Goal: Transaction & Acquisition: Purchase product/service

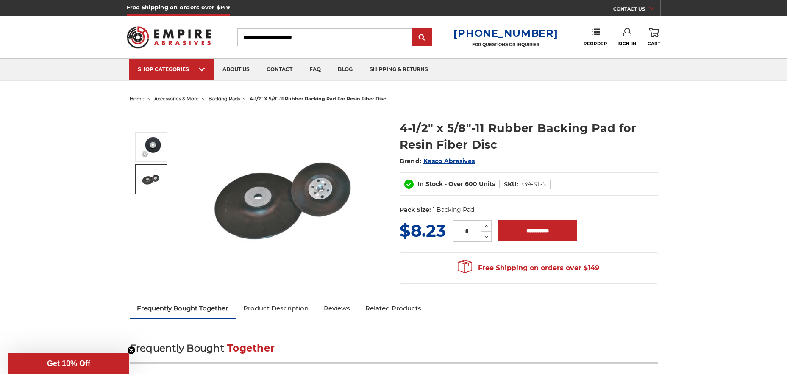
click at [151, 173] on img at bounding box center [151, 179] width 21 height 21
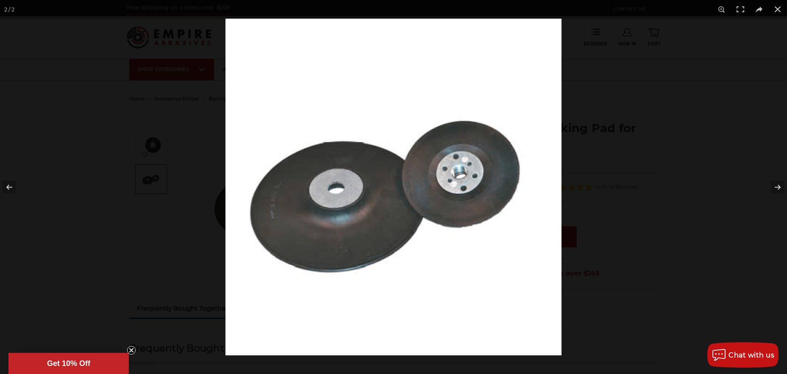
click at [363, 184] on img at bounding box center [394, 187] width 336 height 337
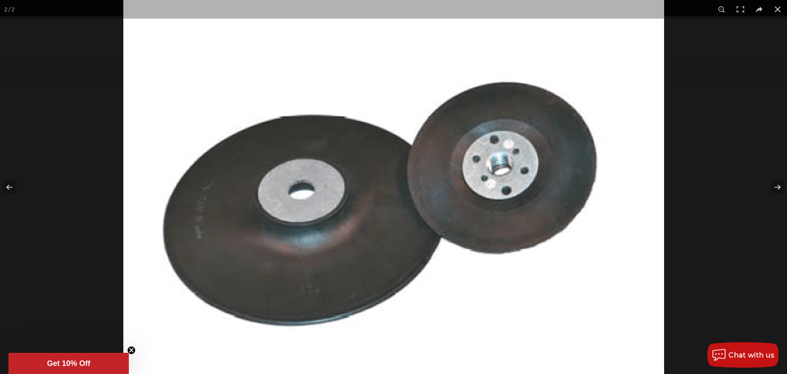
click at [364, 185] on img at bounding box center [393, 188] width 541 height 543
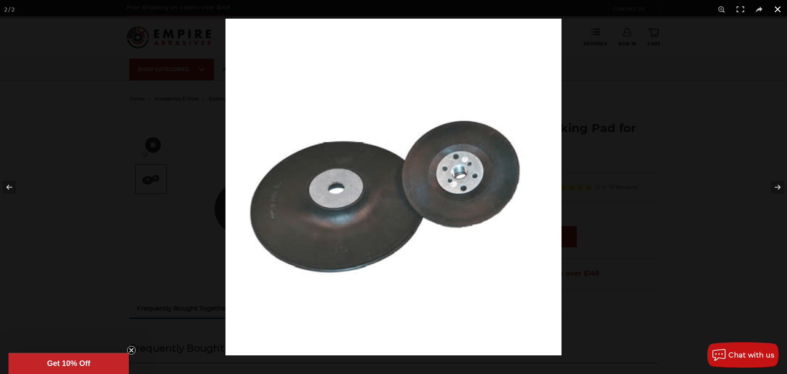
click at [776, 10] on button at bounding box center [778, 9] width 19 height 19
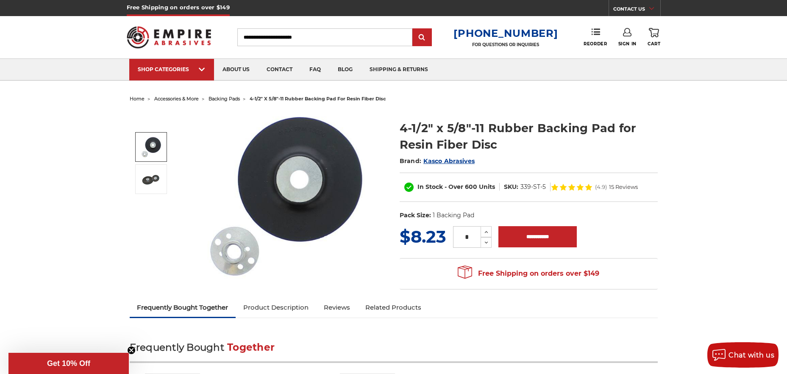
click at [163, 145] on link at bounding box center [151, 147] width 32 height 30
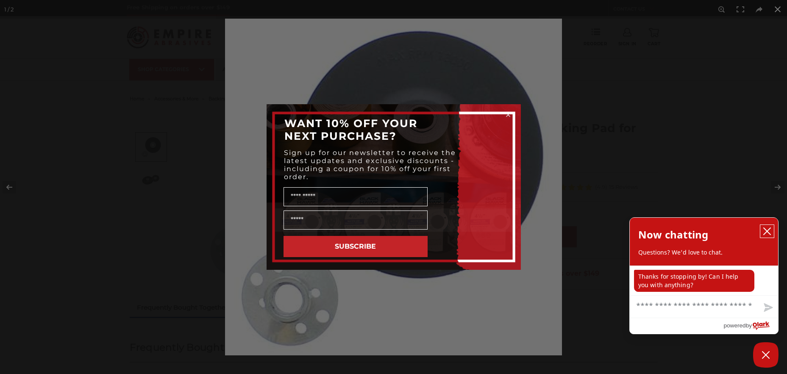
click at [764, 231] on icon "close chatbox" at bounding box center [767, 231] width 8 height 8
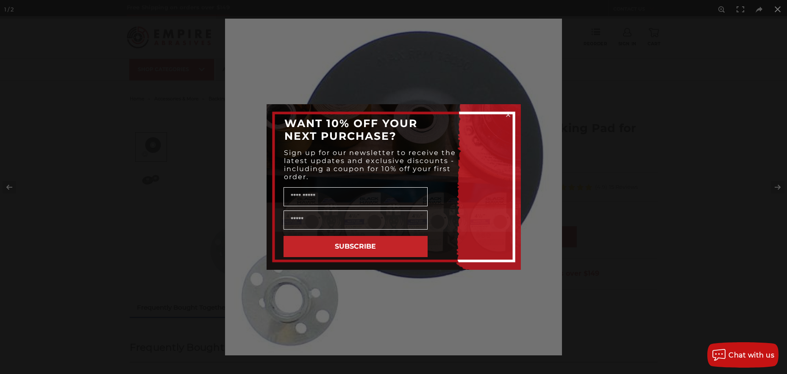
click at [509, 113] on circle "Close dialog" at bounding box center [508, 115] width 8 height 8
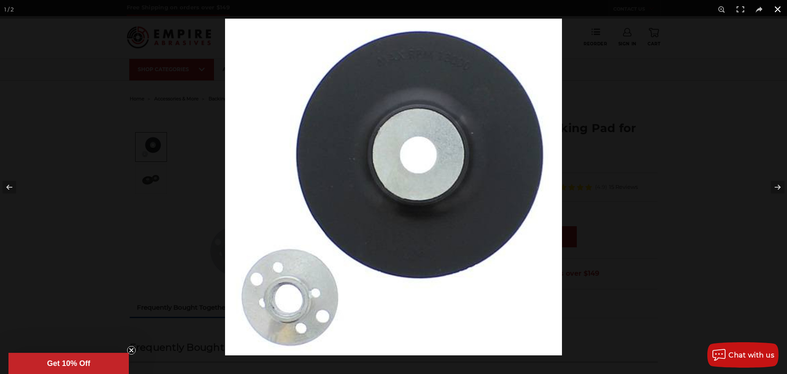
click at [776, 11] on button at bounding box center [778, 9] width 19 height 19
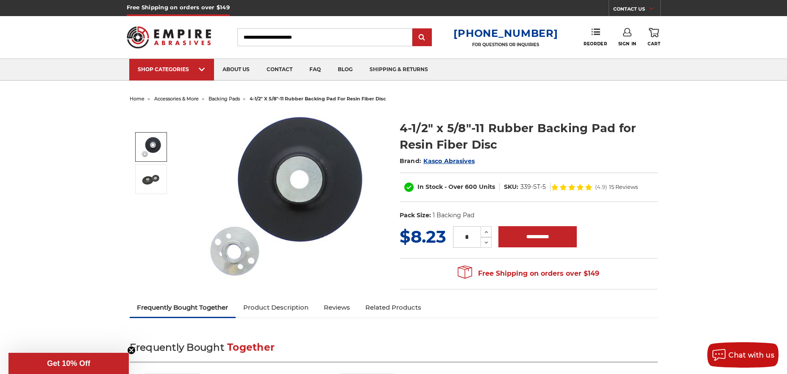
click at [633, 39] on link "Sign In" at bounding box center [628, 37] width 18 height 19
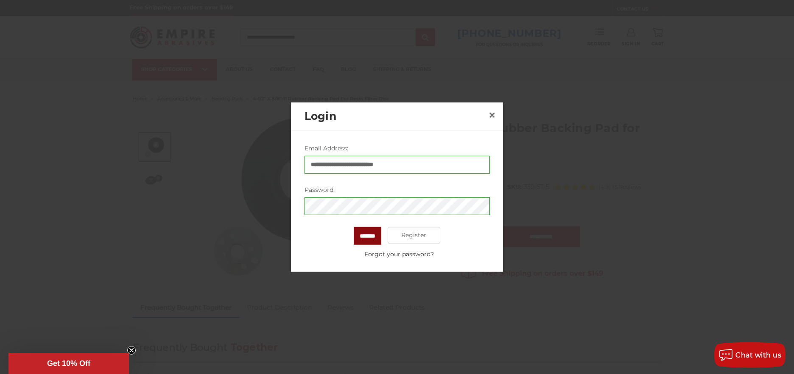
click at [365, 233] on input "*******" at bounding box center [368, 236] width 28 height 18
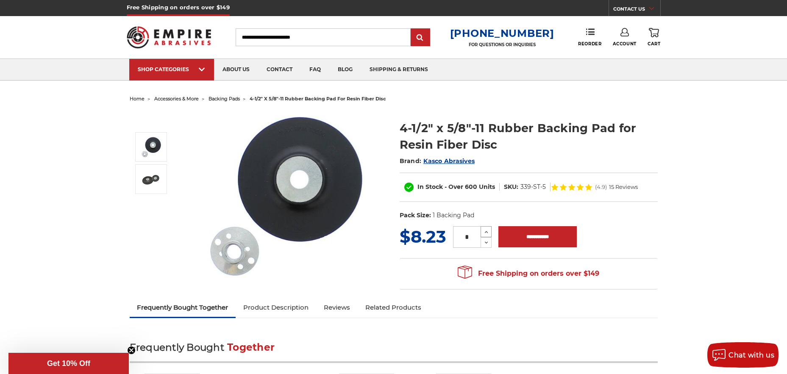
click at [488, 235] on icon at bounding box center [486, 233] width 6 height 8
type input "*"
click at [531, 237] on input "**********" at bounding box center [538, 236] width 78 height 21
type input "**********"
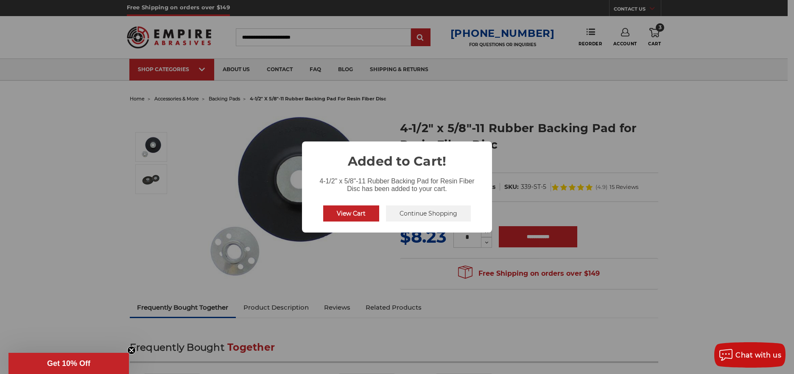
drag, startPoint x: 441, startPoint y: 216, endPoint x: 502, endPoint y: 192, distance: 65.3
click at [442, 216] on button "Continue Shopping" at bounding box center [428, 214] width 85 height 16
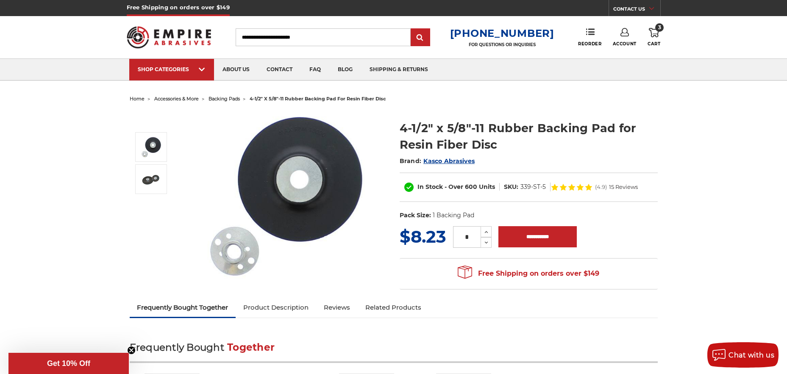
click at [624, 35] on icon at bounding box center [625, 32] width 8 height 8
click at [629, 54] on link "Account" at bounding box center [624, 55] width 61 height 16
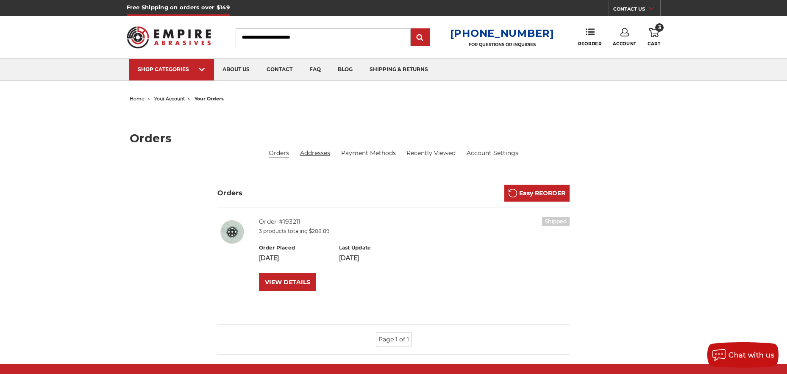
click at [315, 150] on link "Addresses" at bounding box center [315, 153] width 30 height 9
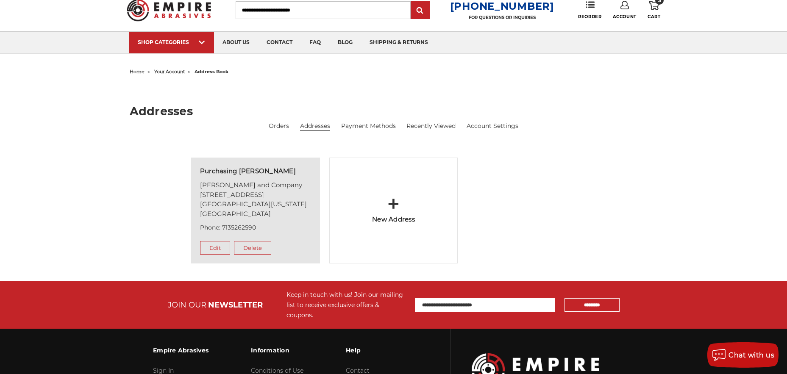
scroll to position [42, 0]
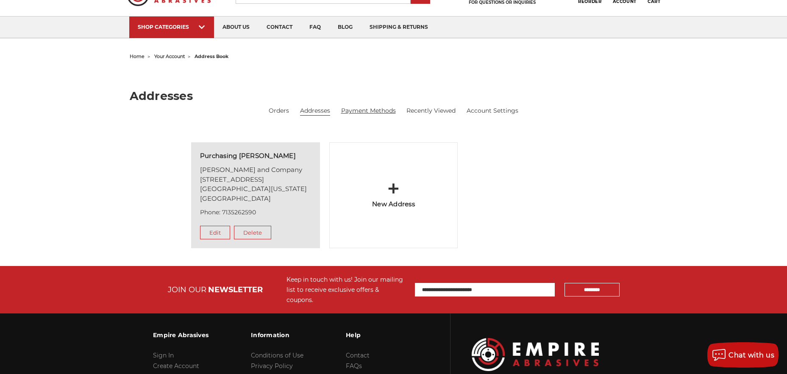
click at [380, 111] on link "Payment Methods" at bounding box center [368, 110] width 55 height 9
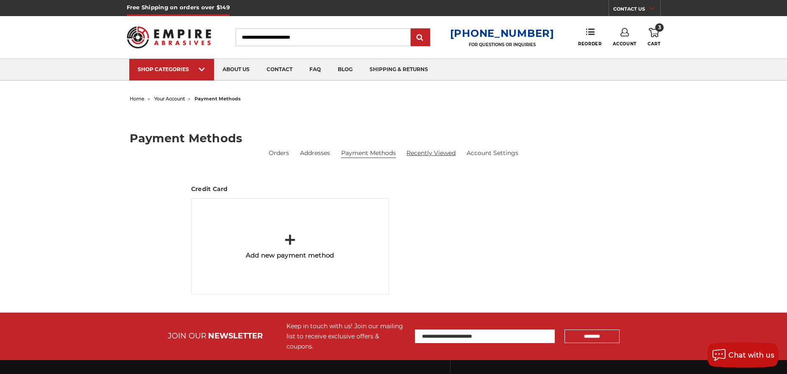
click at [436, 153] on link "Recently Viewed" at bounding box center [431, 153] width 49 height 9
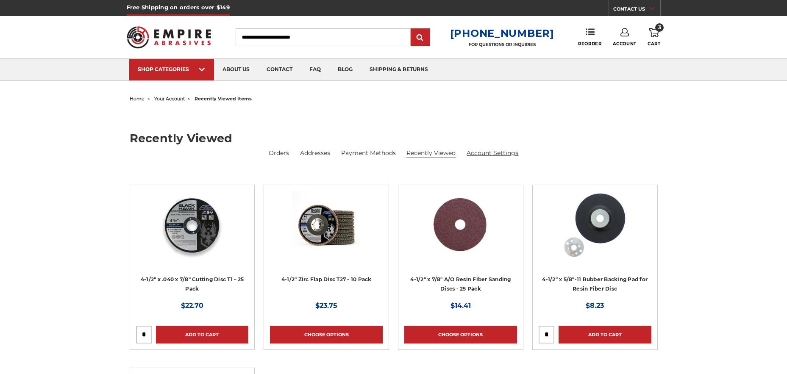
click at [495, 151] on link "Account Settings" at bounding box center [493, 153] width 52 height 9
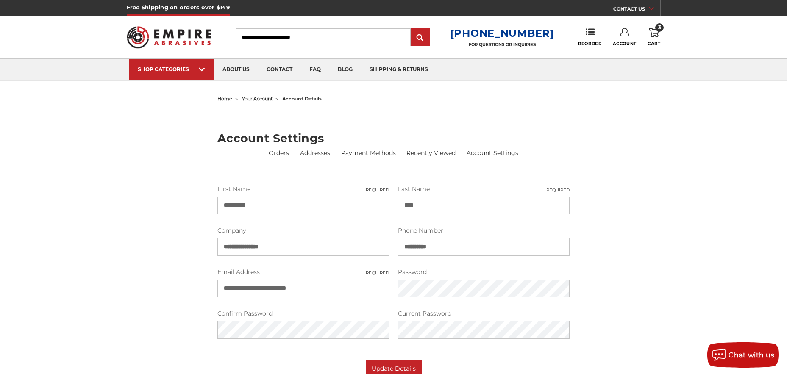
click at [658, 35] on use at bounding box center [654, 32] width 10 height 9
click at [645, 172] on div "**********" at bounding box center [394, 235] width 600 height 285
click at [663, 29] on span "3" at bounding box center [660, 27] width 8 height 8
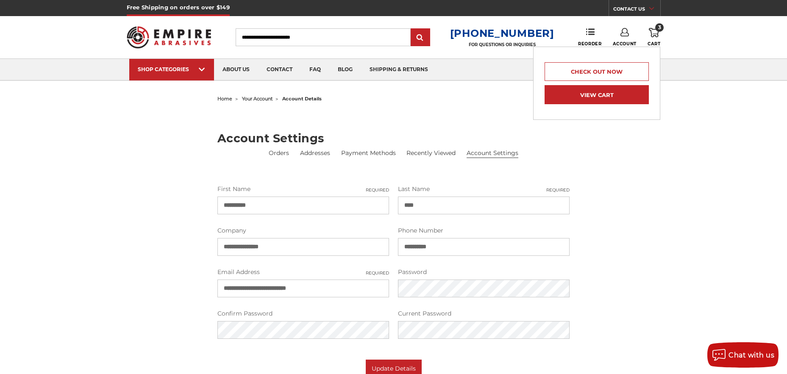
click at [604, 95] on link "View Cart" at bounding box center [597, 94] width 104 height 19
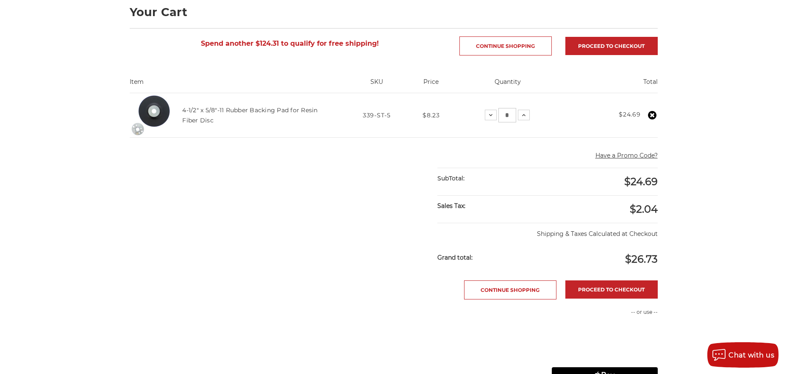
scroll to position [127, 0]
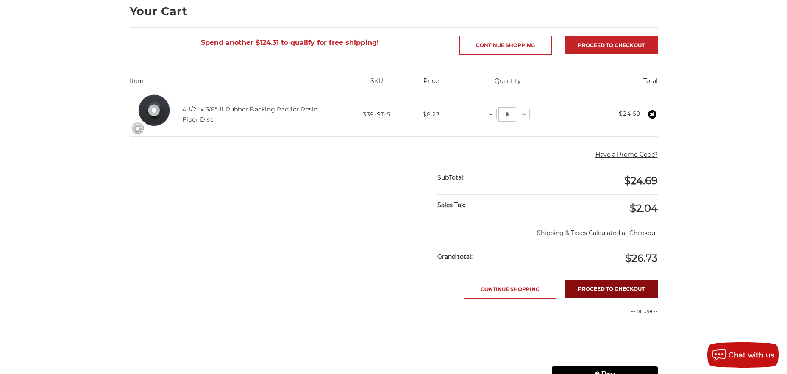
click at [601, 285] on link "Proceed to checkout" at bounding box center [612, 289] width 92 height 18
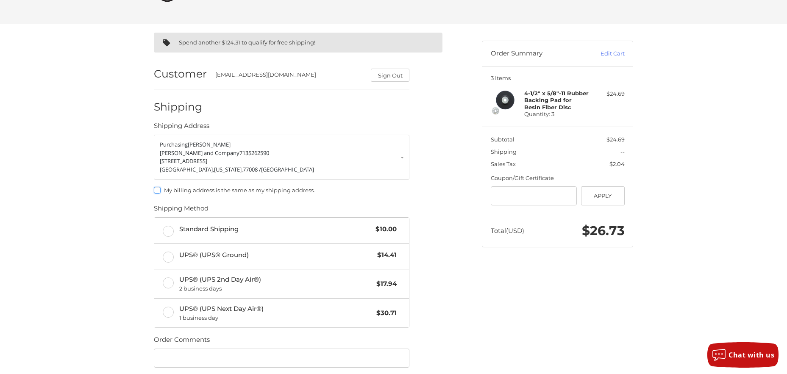
scroll to position [85, 0]
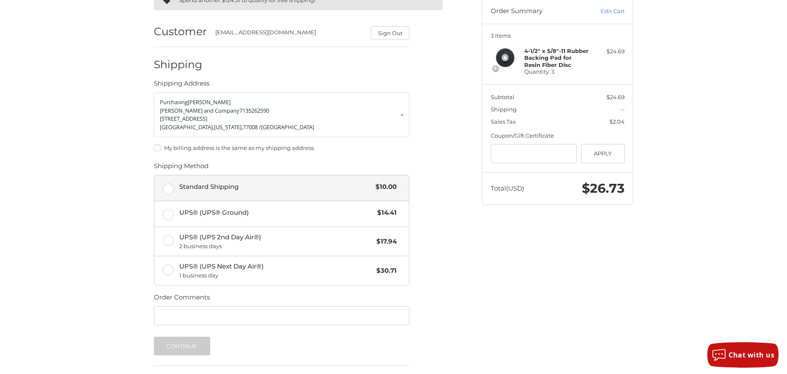
click at [166, 191] on label "Standard Shipping $10.00" at bounding box center [281, 188] width 255 height 25
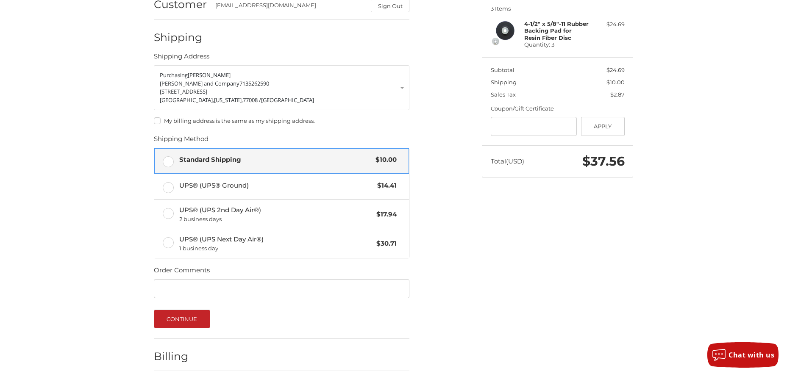
scroll to position [127, 0]
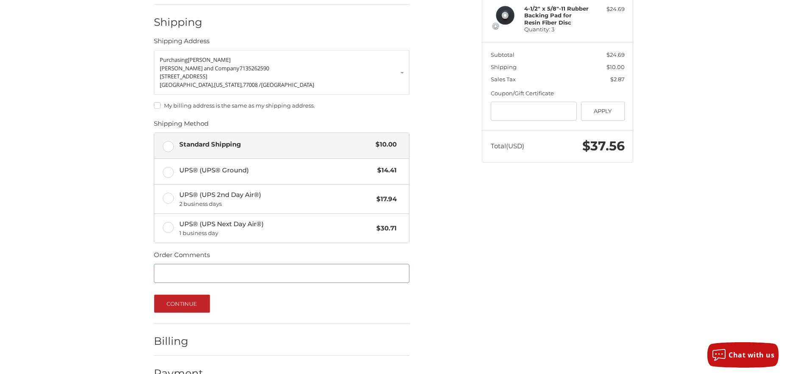
click at [192, 278] on input "Order Comments" at bounding box center [282, 273] width 256 height 19
click at [341, 275] on input "Order Comments" at bounding box center [282, 273] width 256 height 19
type input "*"
type input "********"
click at [197, 297] on button "Continue" at bounding box center [182, 304] width 56 height 19
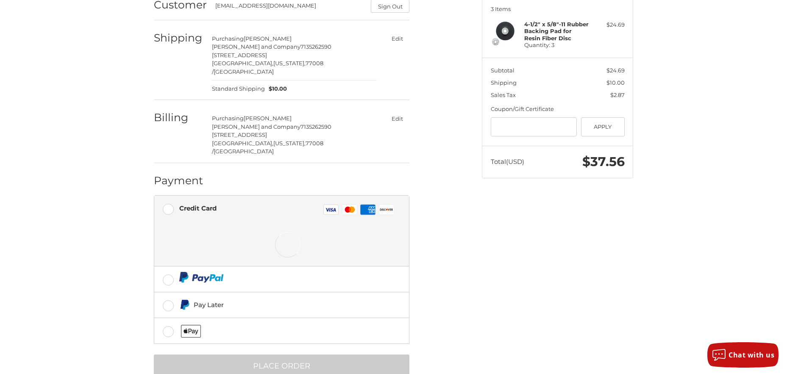
scroll to position [117, 0]
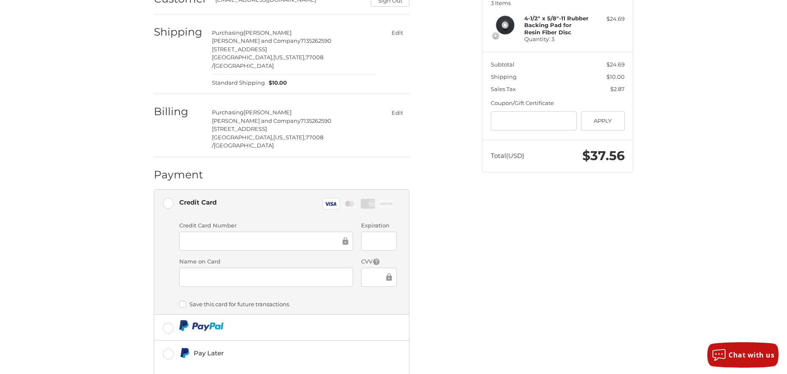
click at [92, 230] on div "Spend another $124.31 to qualify for free shipping! Customer [EMAIL_ADDRESS][DO…" at bounding box center [393, 205] width 787 height 513
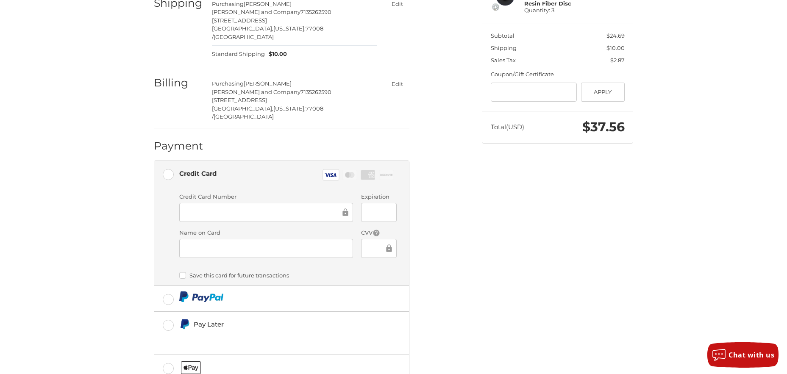
scroll to position [189, 0]
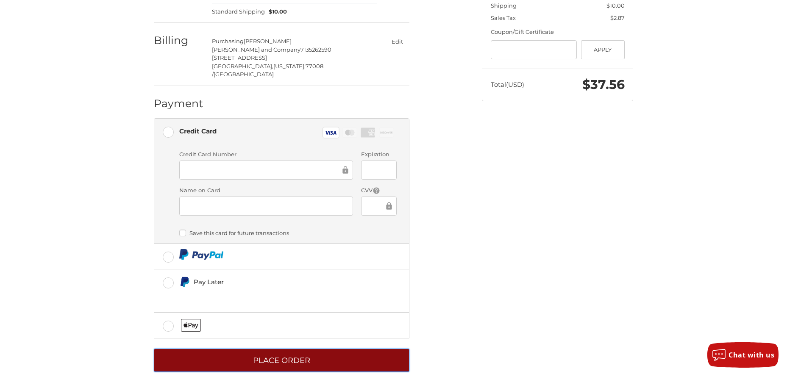
click at [335, 349] on button "Place Order" at bounding box center [282, 360] width 256 height 23
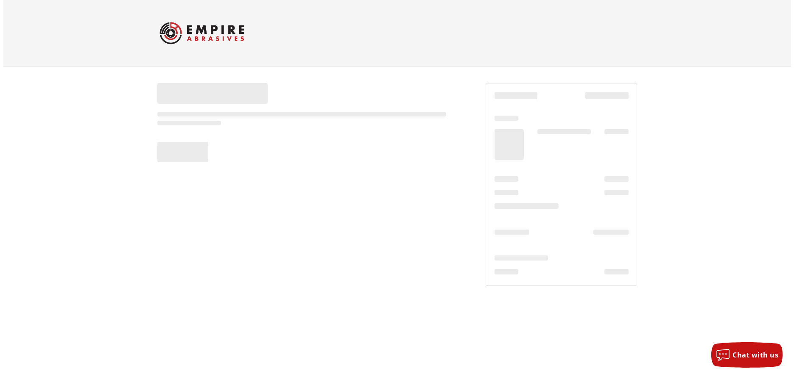
scroll to position [0, 0]
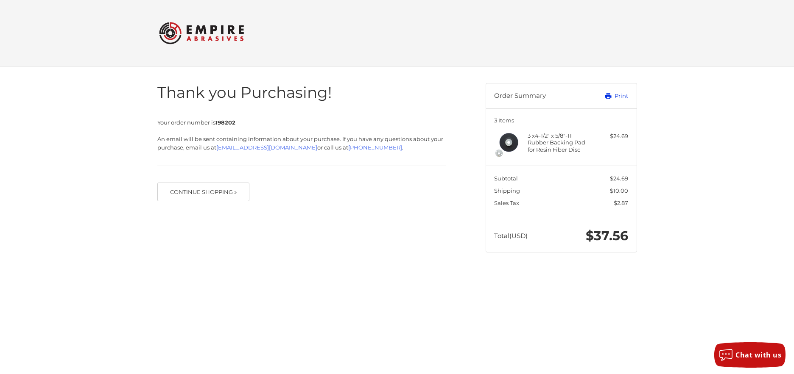
click at [621, 96] on link "Print" at bounding box center [607, 96] width 42 height 8
drag, startPoint x: 527, startPoint y: 133, endPoint x: 584, endPoint y: 149, distance: 59.1
click at [584, 149] on div "3 x 4-1/2" x 5/8"-11 Rubber Backing Pad for Resin Fiber Disc $24.69" at bounding box center [561, 144] width 134 height 25
